Goal: Navigation & Orientation: Find specific page/section

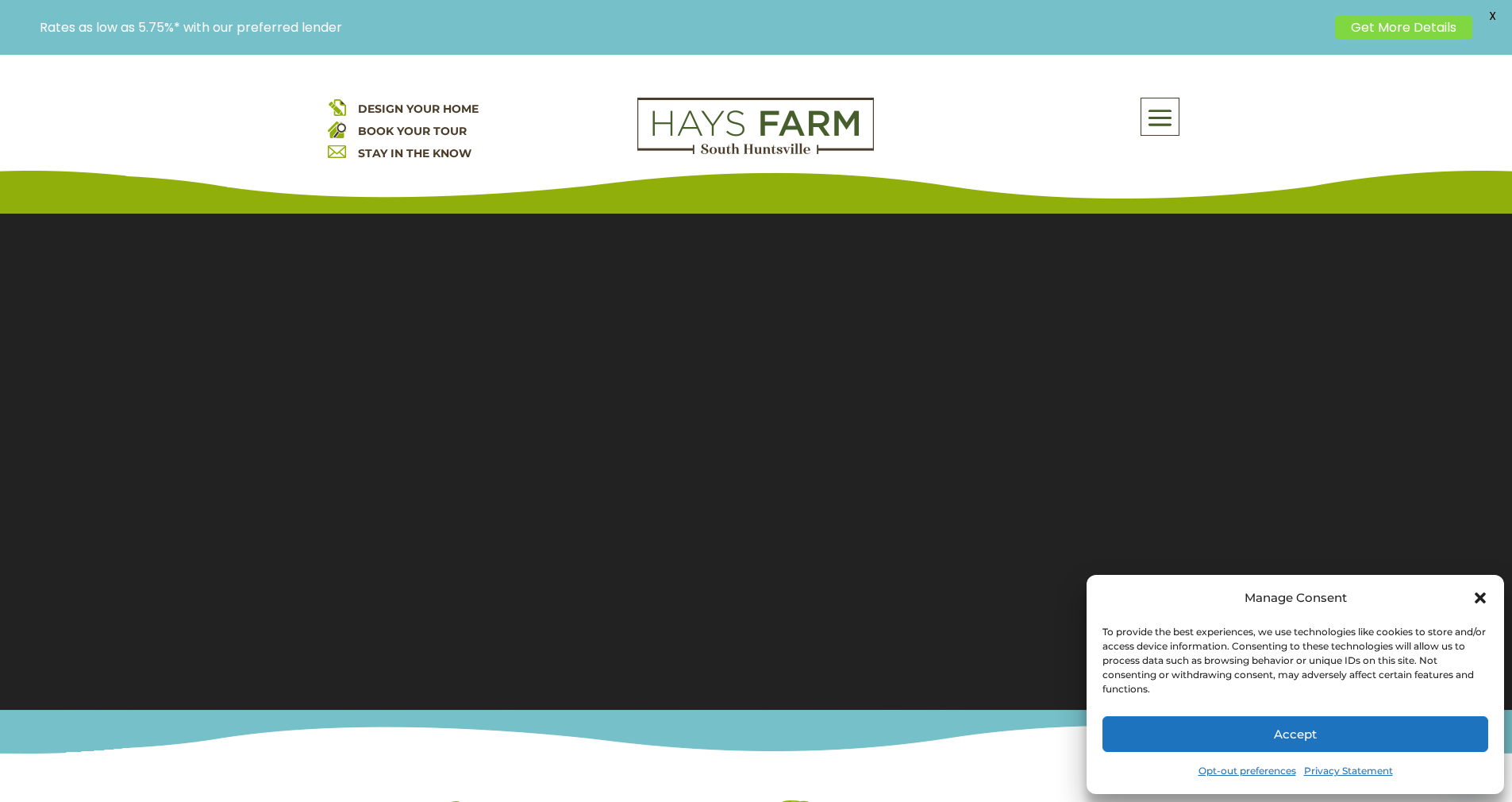
click at [1480, 596] on icon "Close dialog" at bounding box center [1479, 597] width 11 height 11
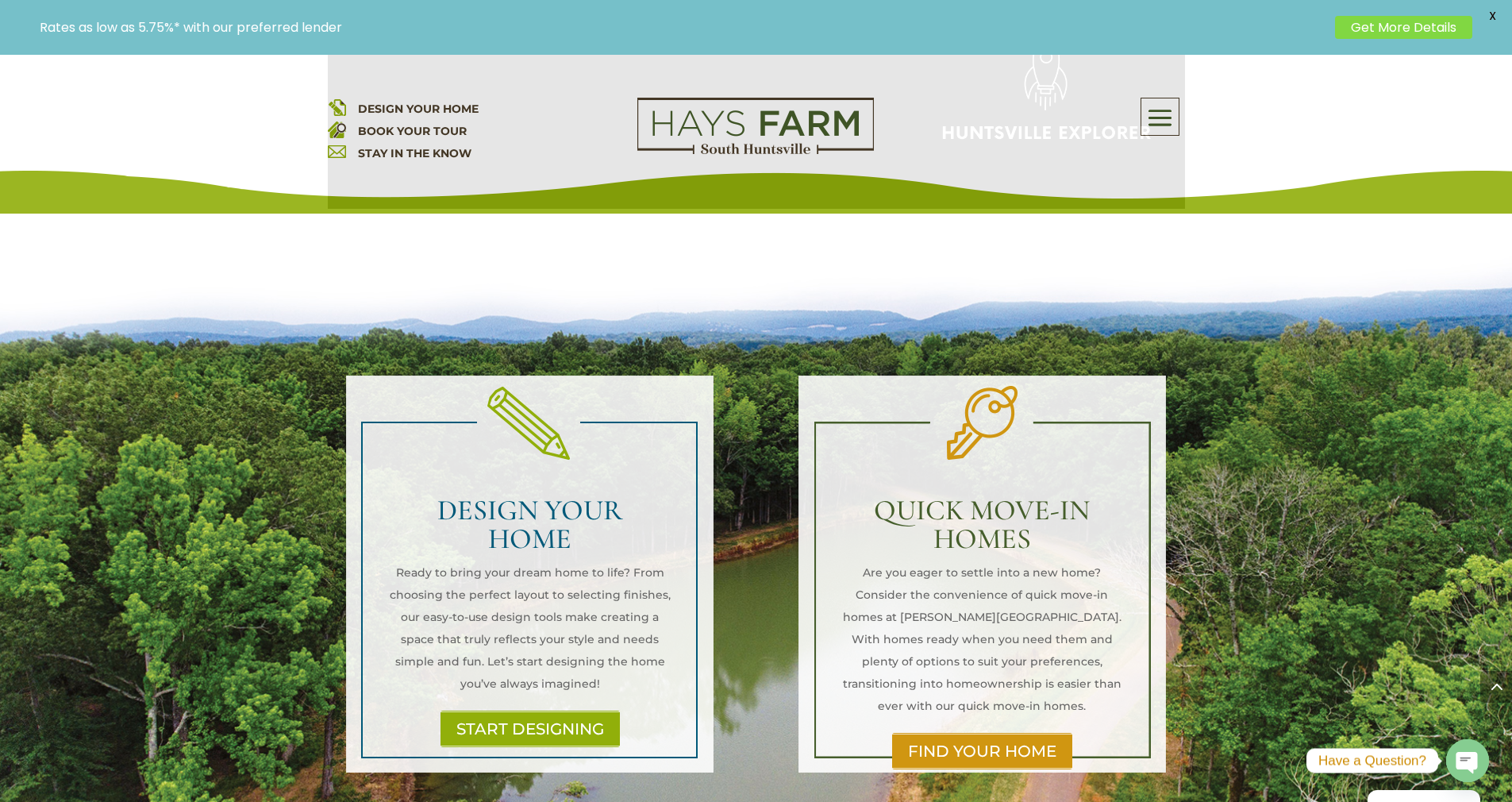
scroll to position [1668, 0]
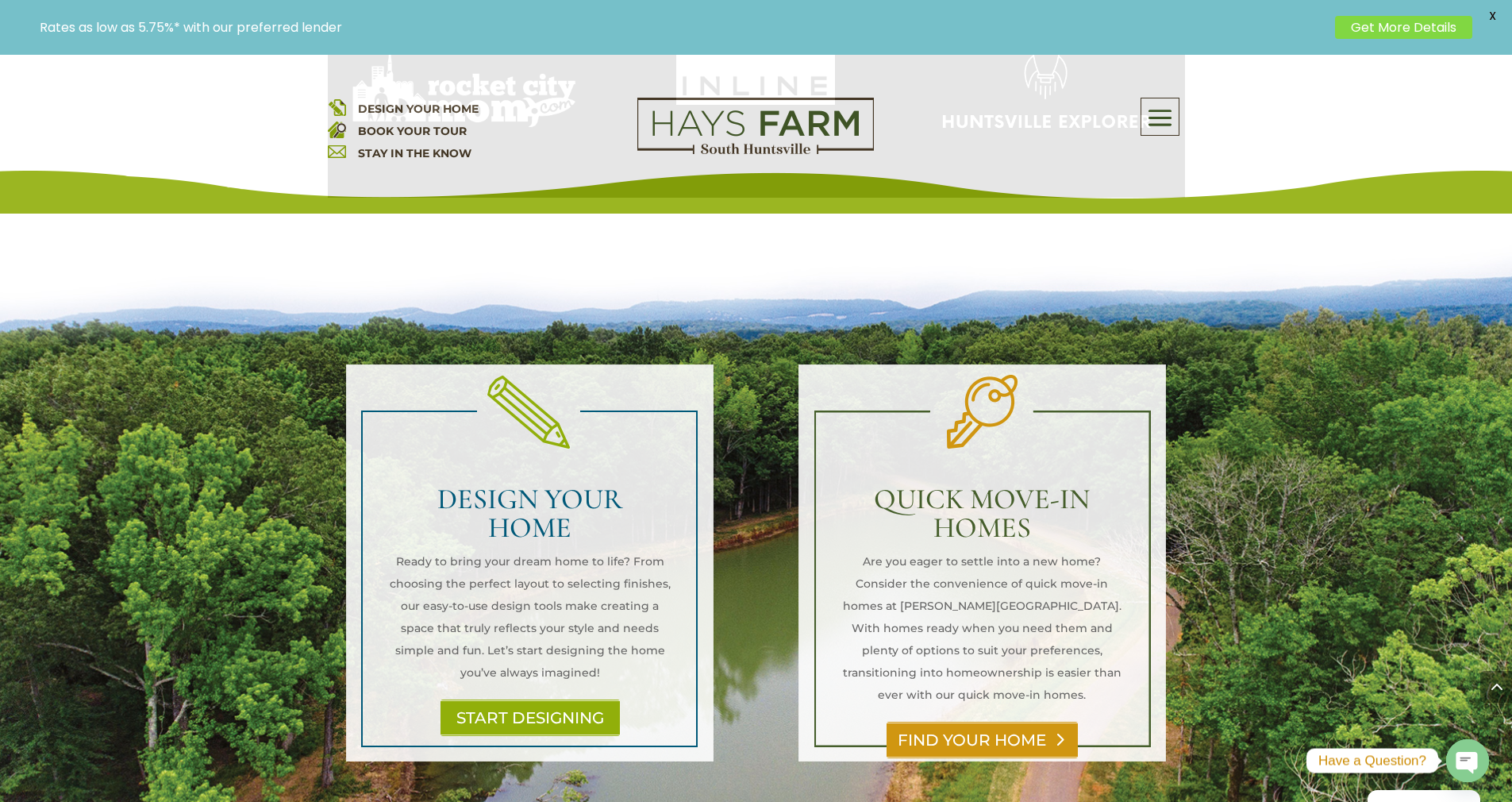
click at [1017, 722] on link "FIND YOUR HOME" at bounding box center [982, 739] width 192 height 37
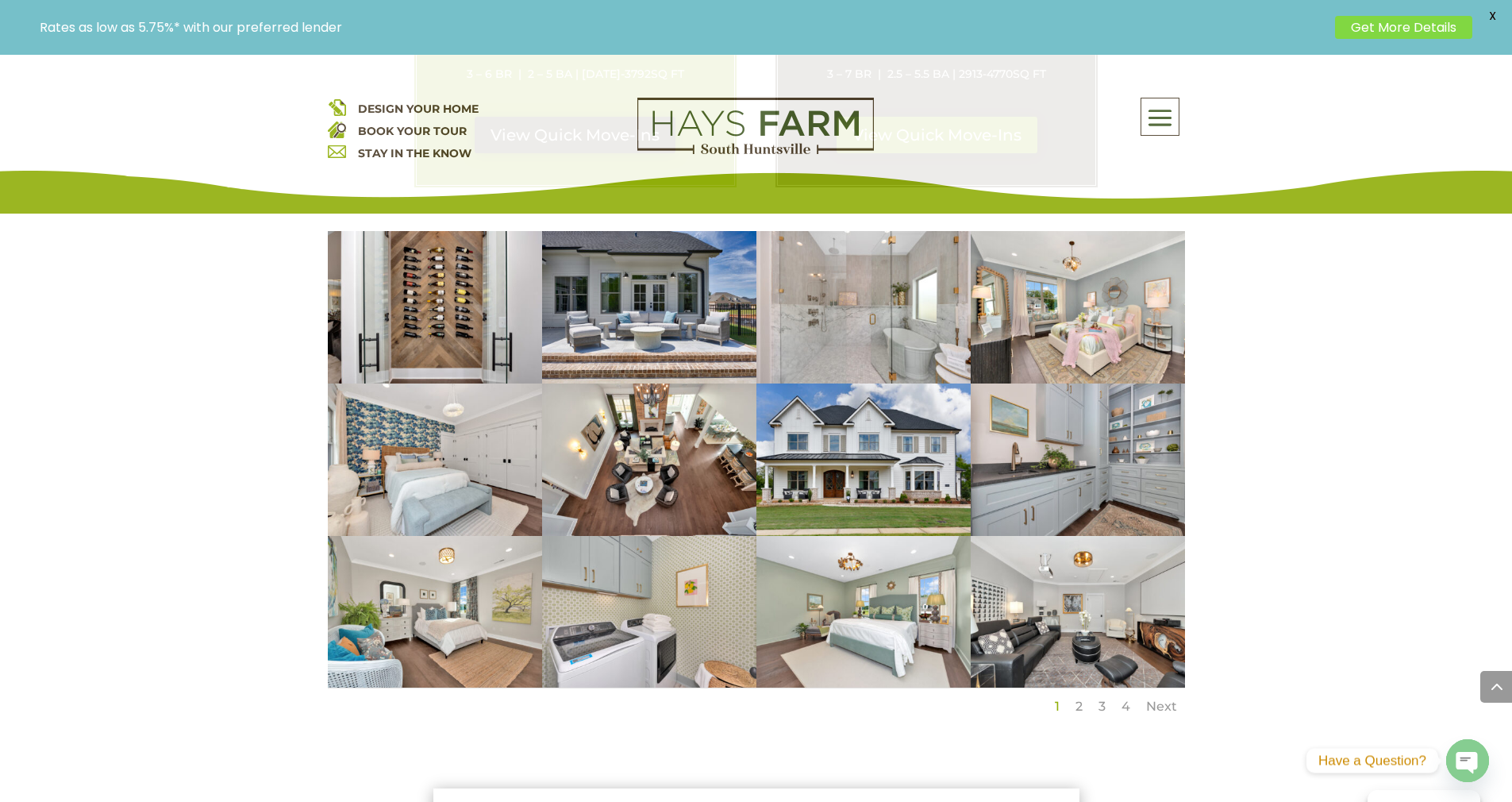
scroll to position [1033, 0]
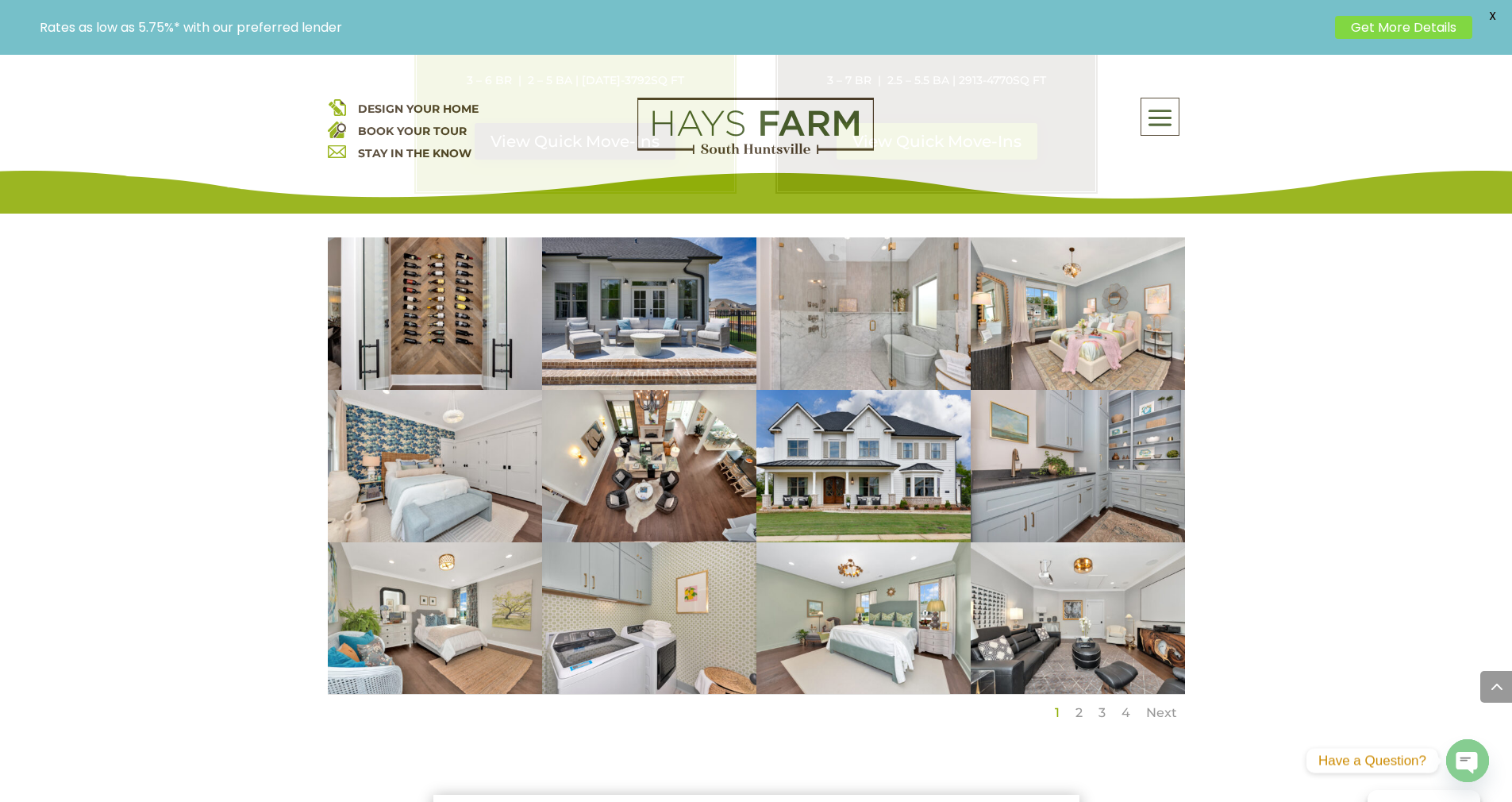
click at [1169, 716] on link "Next" at bounding box center [1161, 712] width 31 height 15
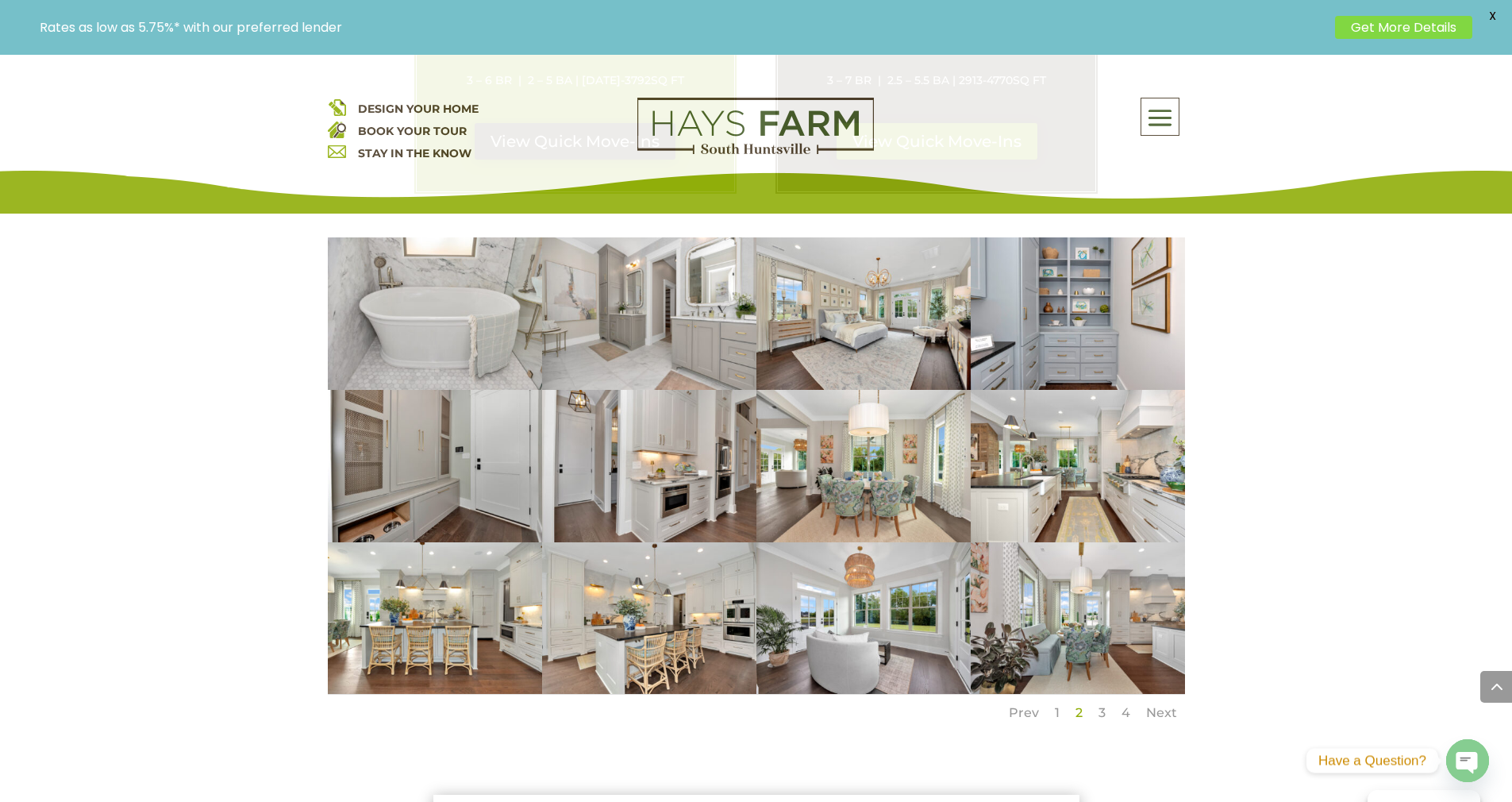
click at [1169, 716] on link "Next" at bounding box center [1161, 712] width 31 height 15
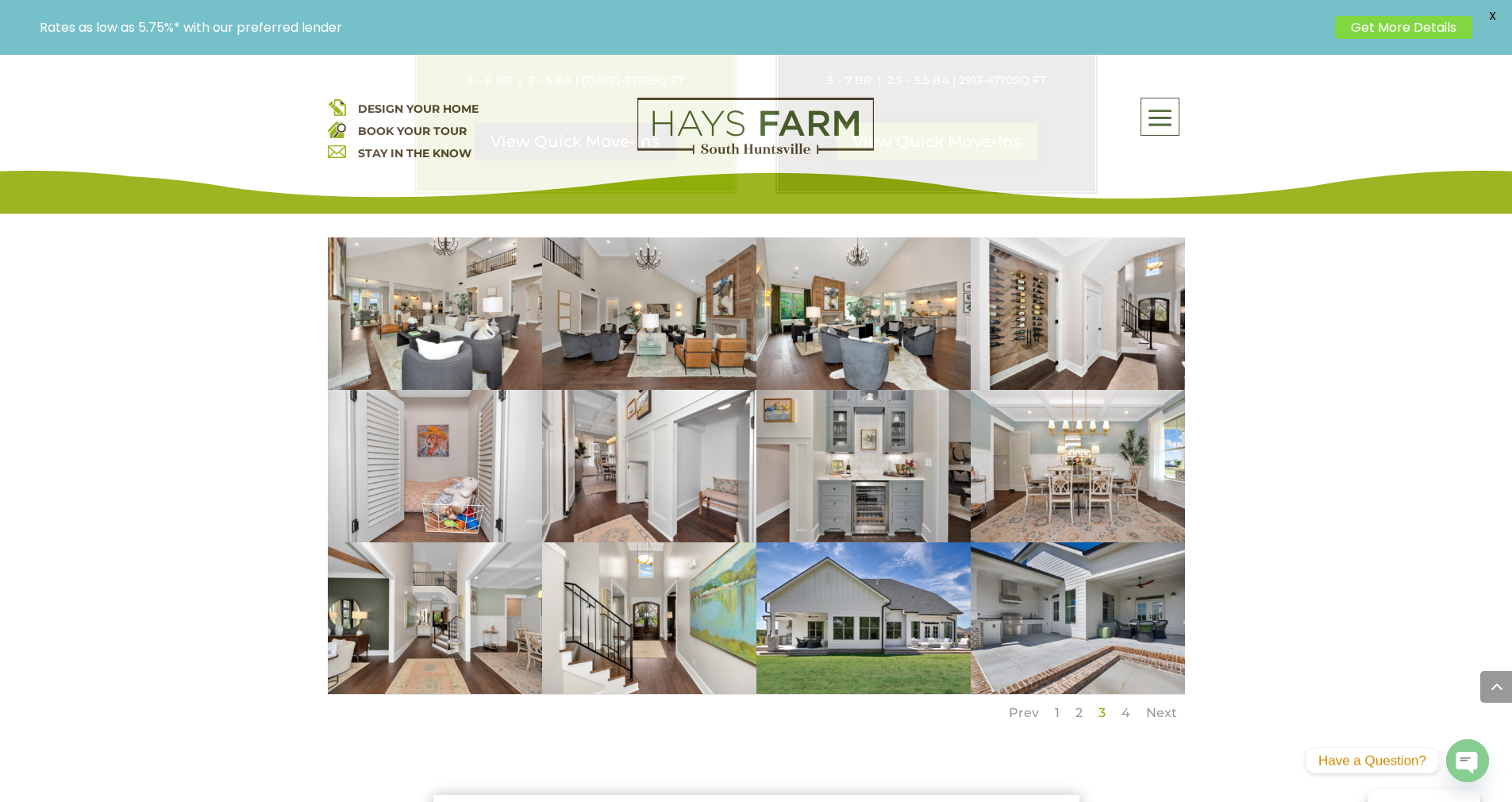
click at [1169, 716] on link "Next" at bounding box center [1161, 712] width 31 height 15
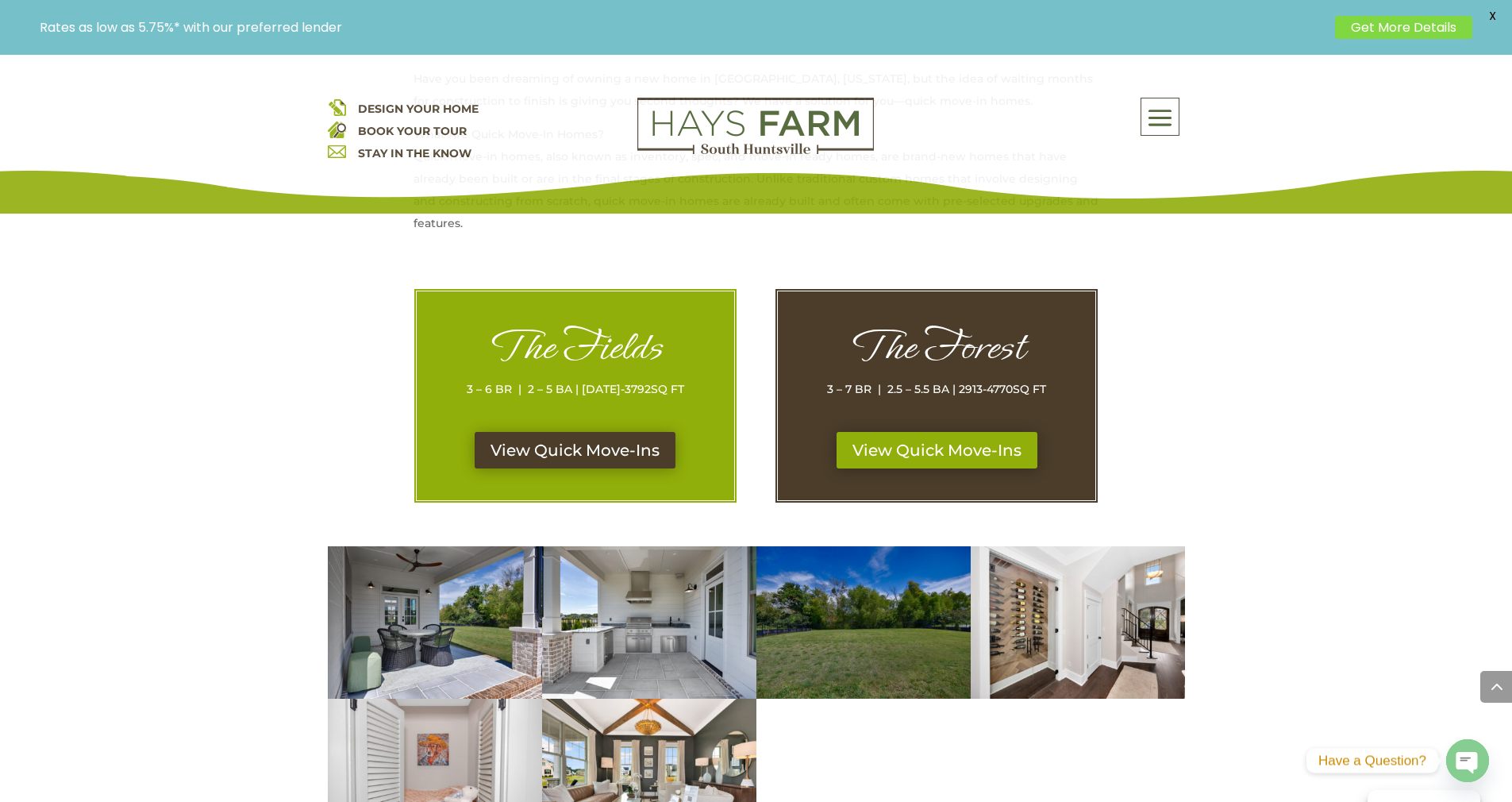
scroll to position [715, 0]
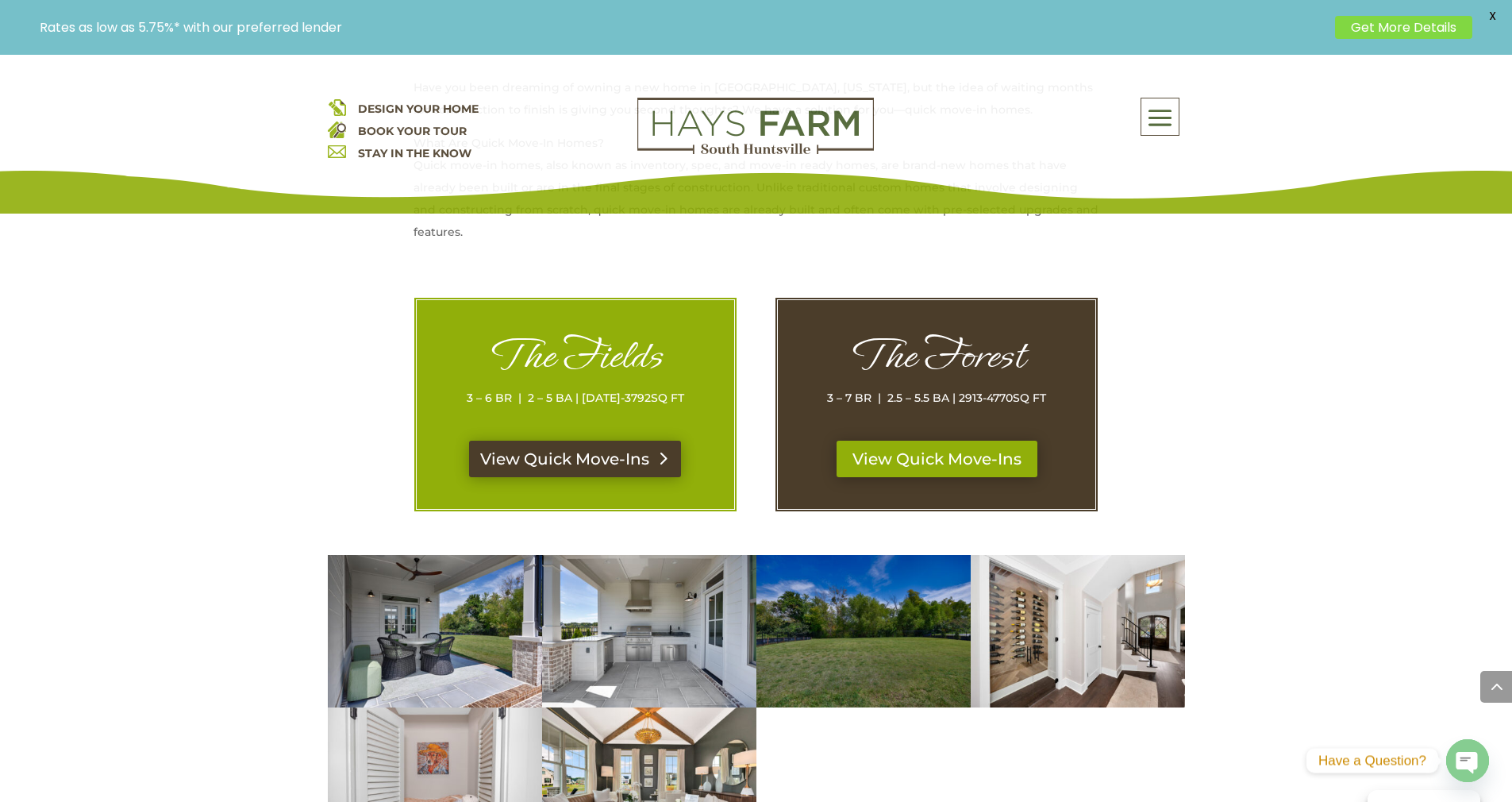
click at [588, 458] on link "View Quick Move-Ins" at bounding box center [574, 458] width 212 height 37
click at [914, 454] on link "View Quick Move-Ins" at bounding box center [937, 458] width 212 height 37
